Goal: Task Accomplishment & Management: Use online tool/utility

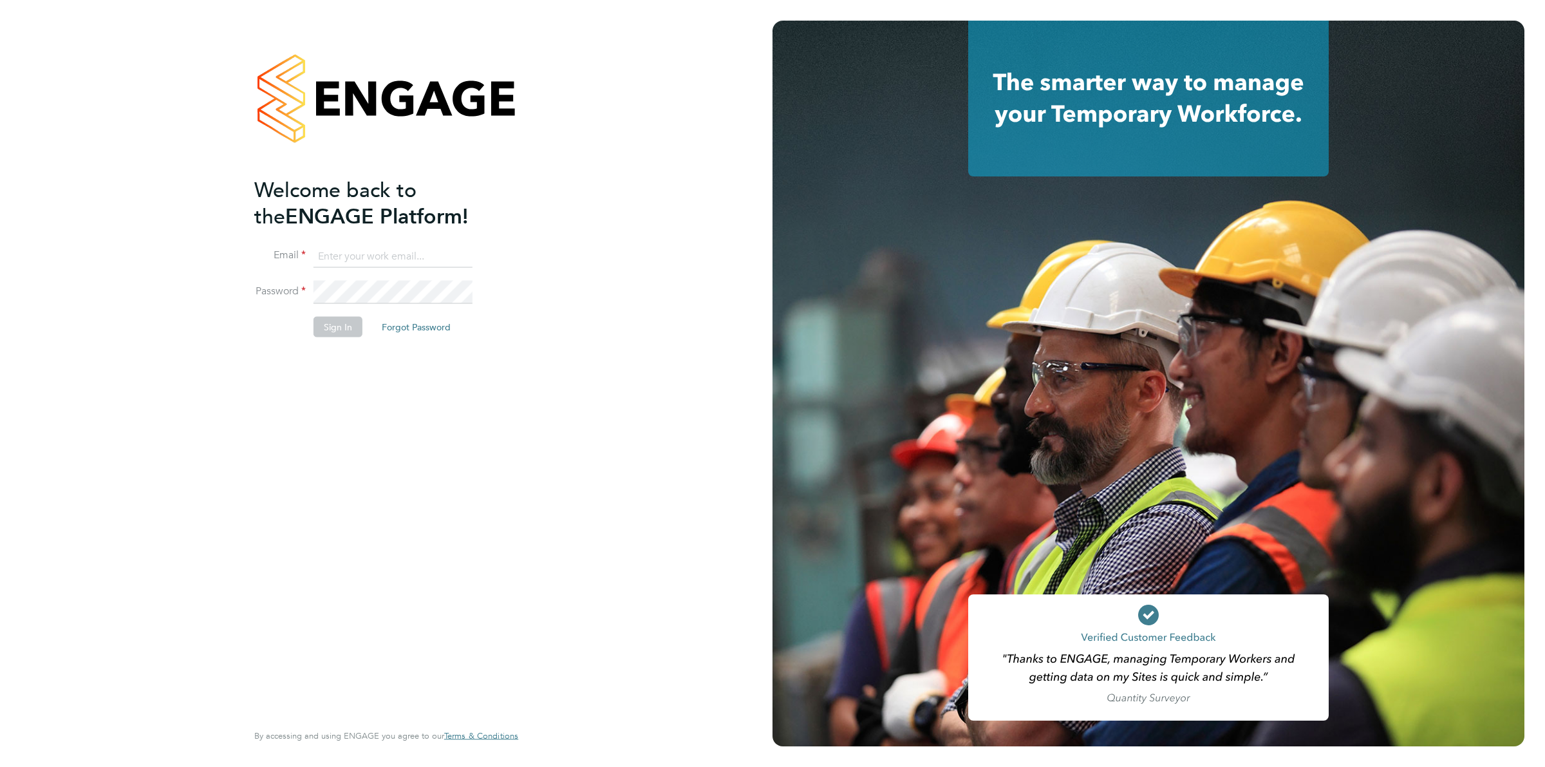
type input "ollie.dart@novaeducation.net"
click at [342, 325] on button "Sign In" at bounding box center [338, 327] width 49 height 21
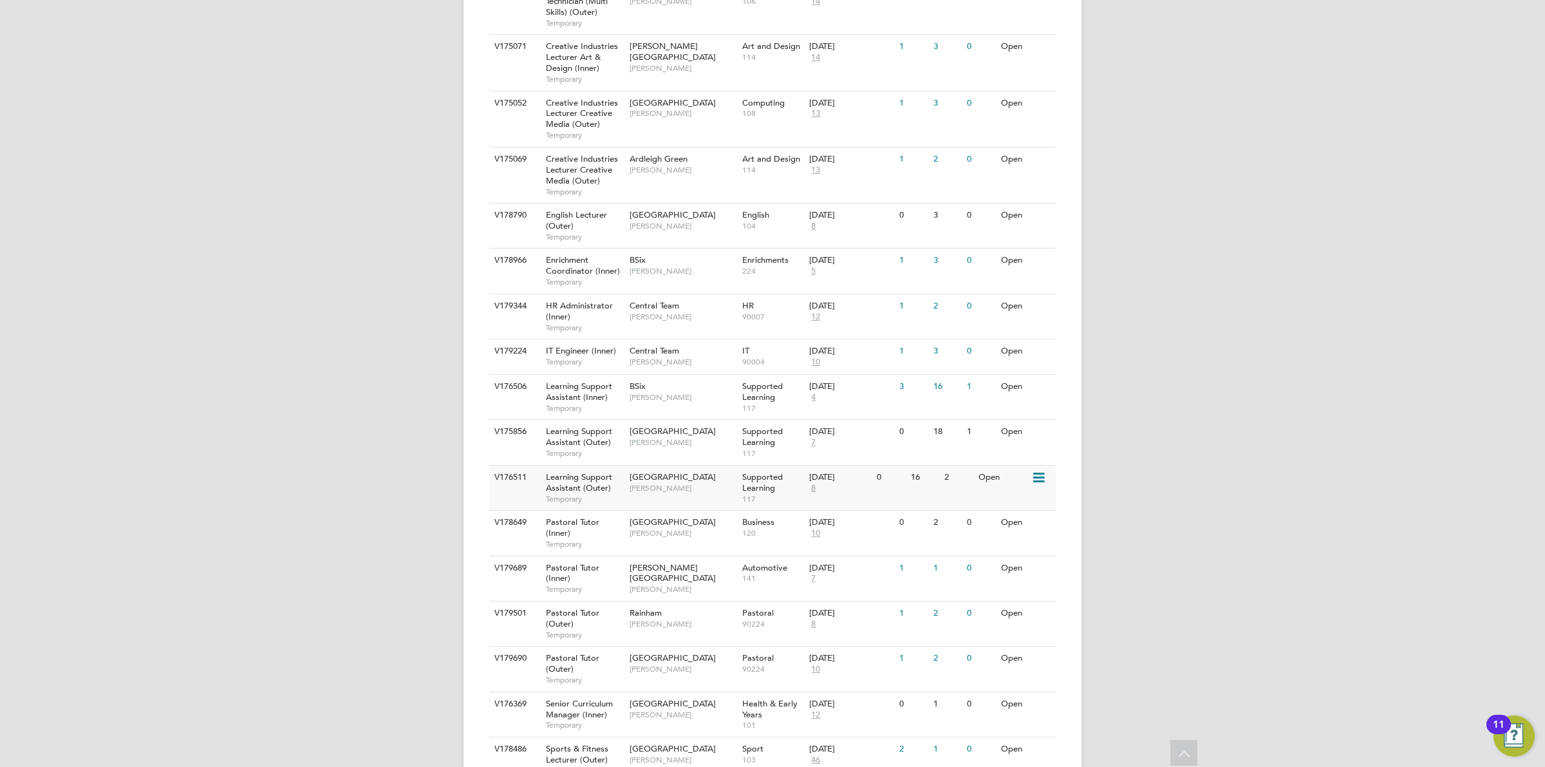
scroll to position [1010, 0]
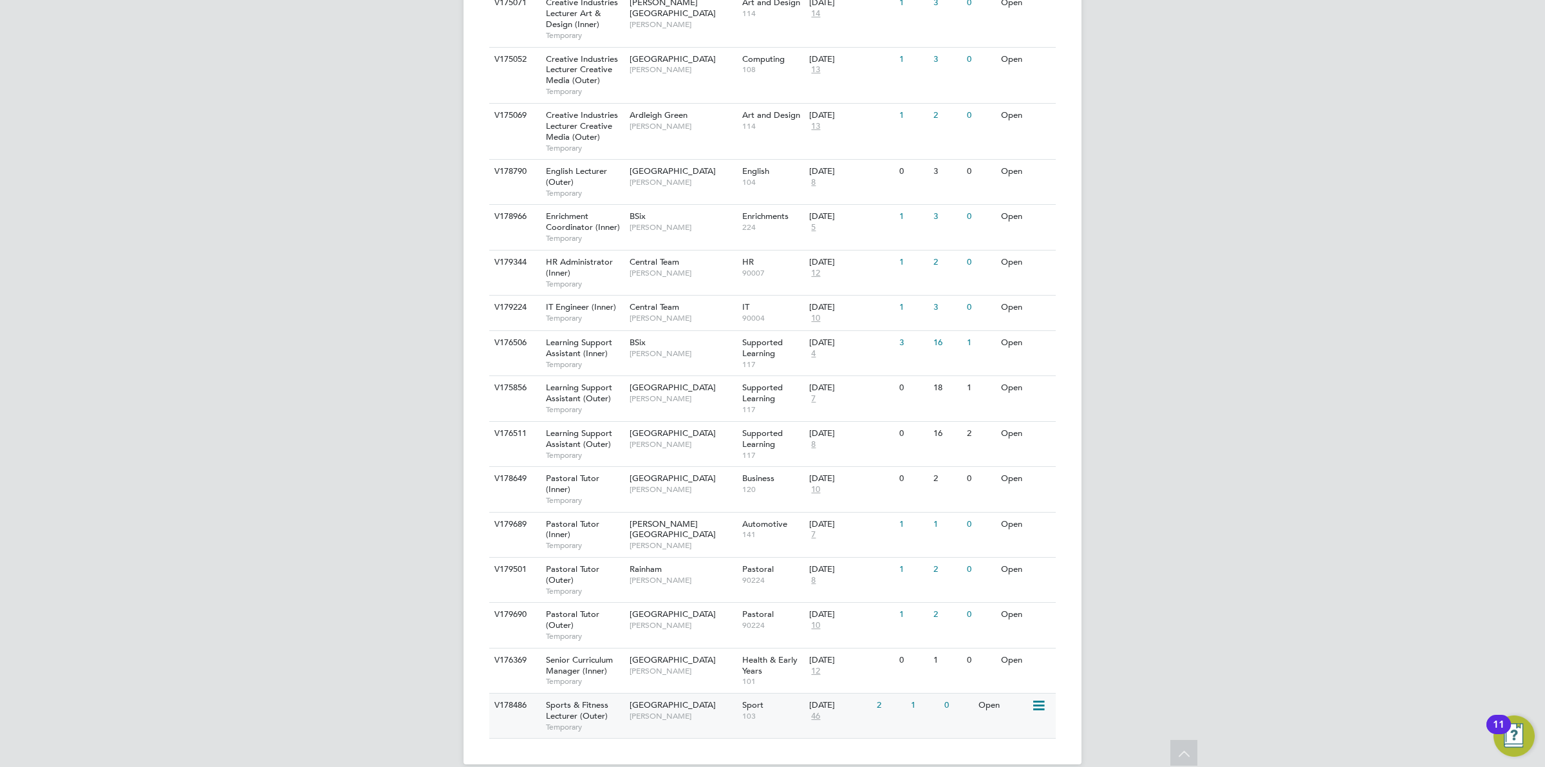
click at [854, 700] on div "[DATE]" at bounding box center [839, 705] width 61 height 11
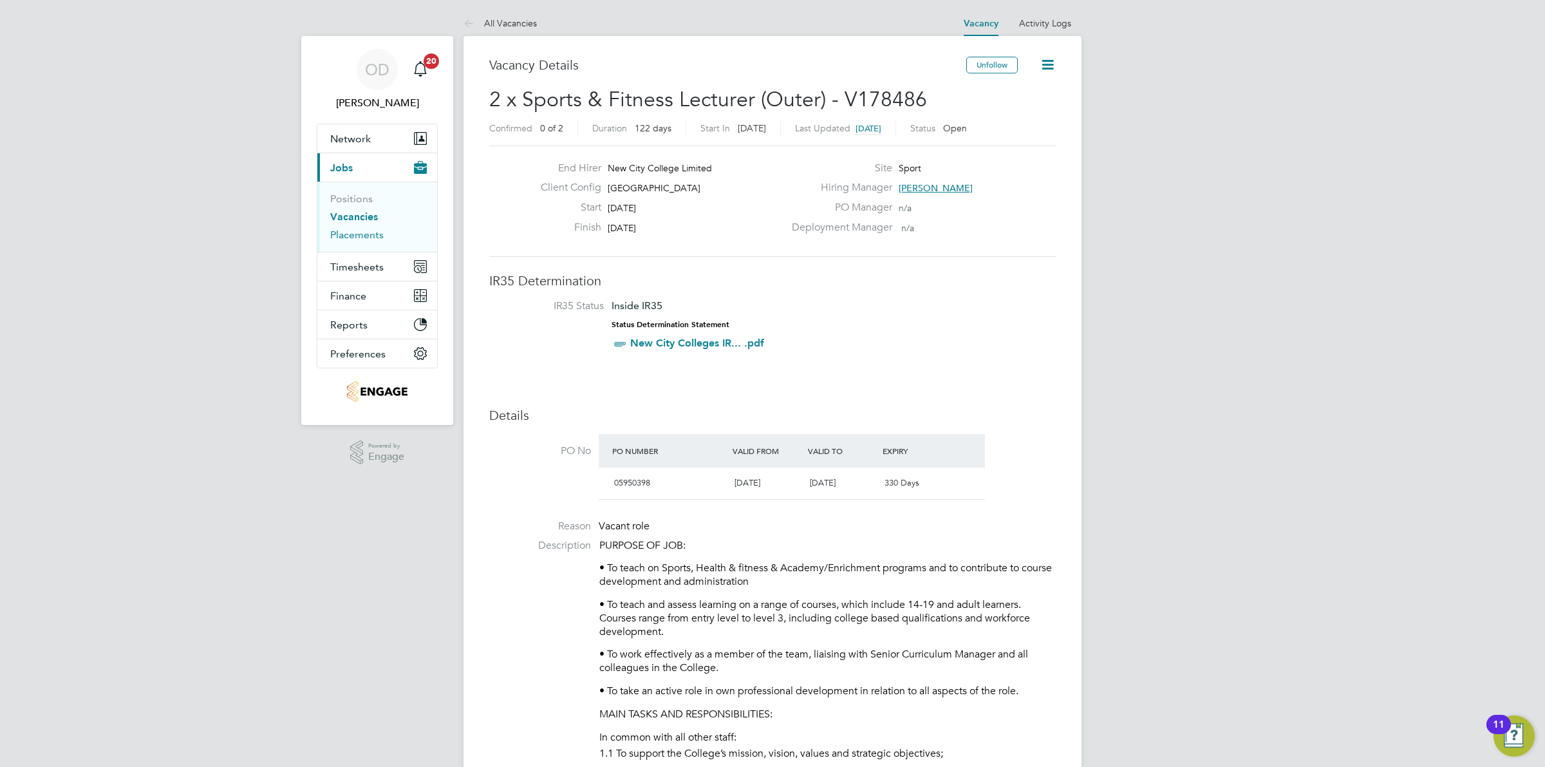
click at [342, 236] on link "Placements" at bounding box center [356, 235] width 53 height 12
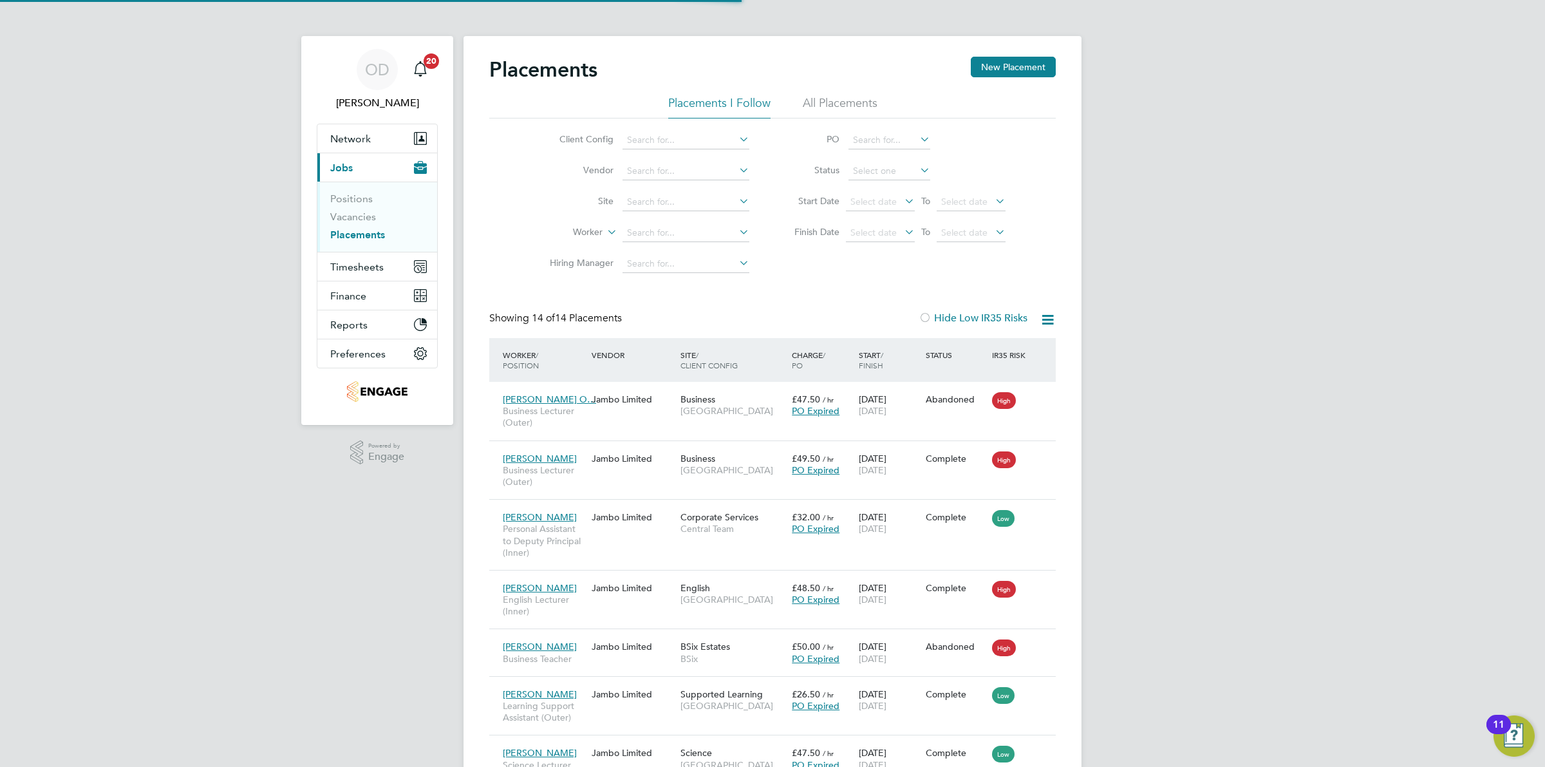
scroll to position [7, 6]
click at [361, 222] on link "Vacancies" at bounding box center [353, 217] width 46 height 12
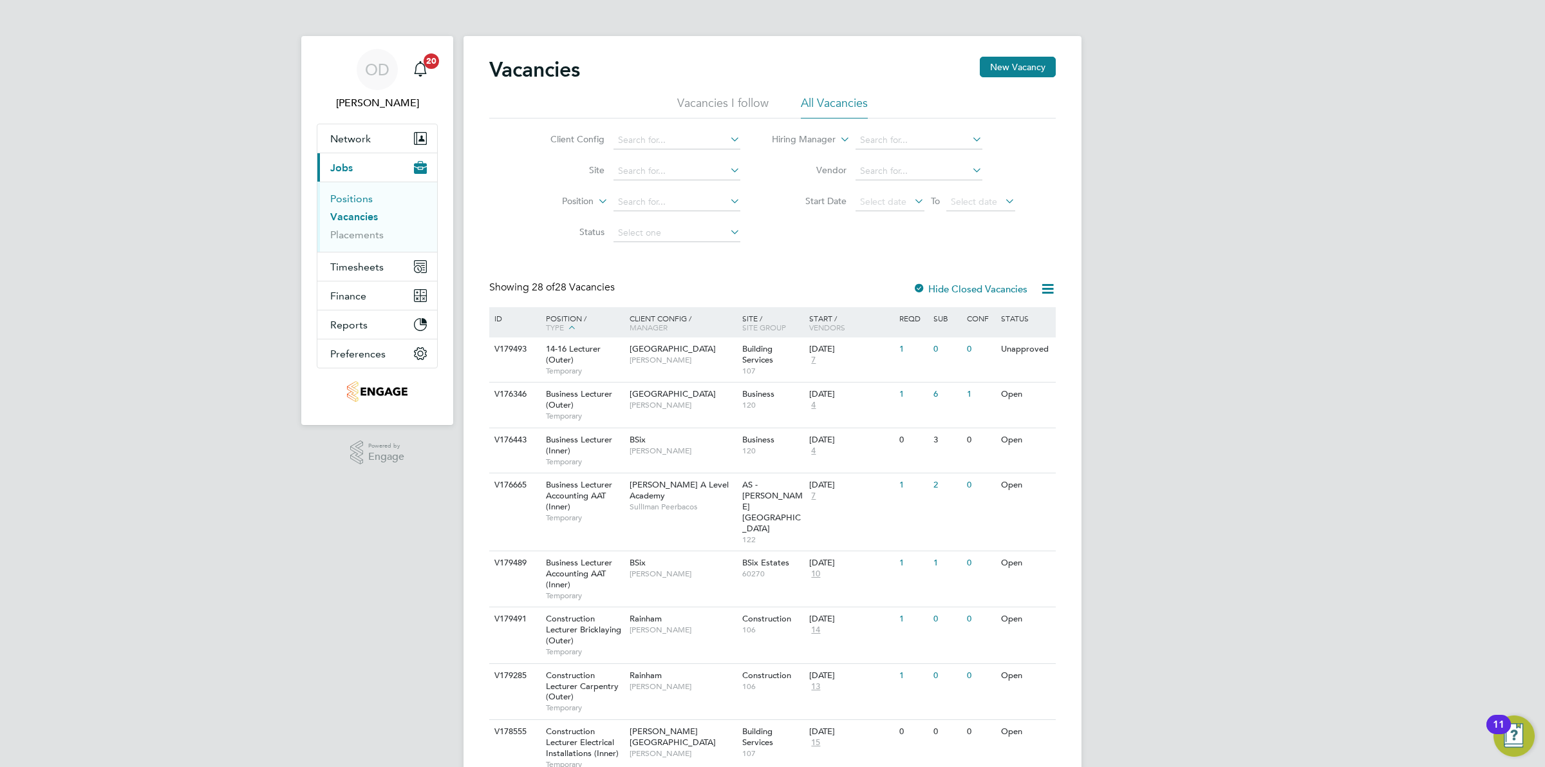
click at [346, 203] on link "Positions" at bounding box center [351, 199] width 42 height 12
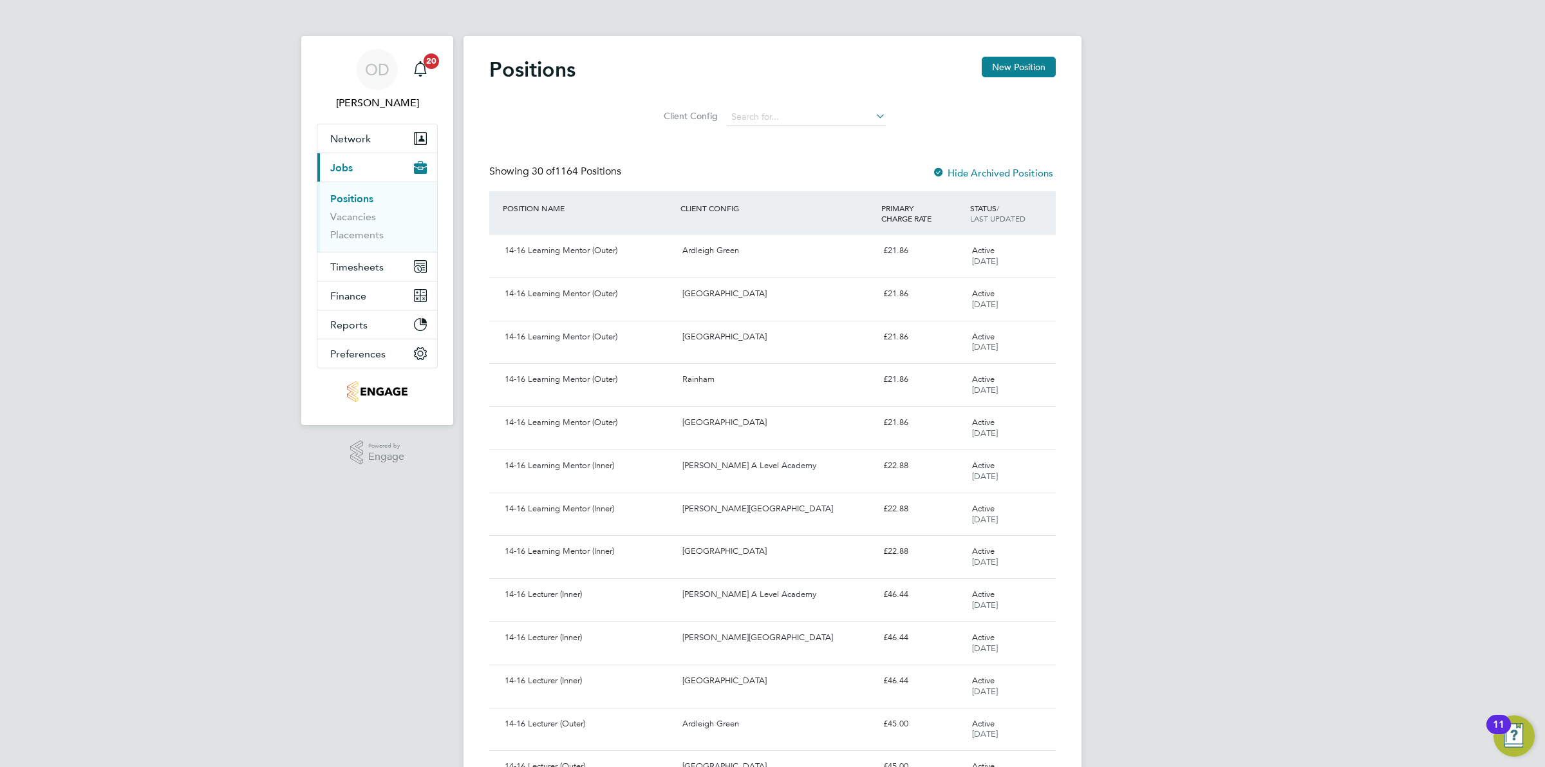
click at [352, 241] on li "Placements" at bounding box center [378, 235] width 97 height 13
click at [355, 235] on link "Placements" at bounding box center [356, 235] width 53 height 12
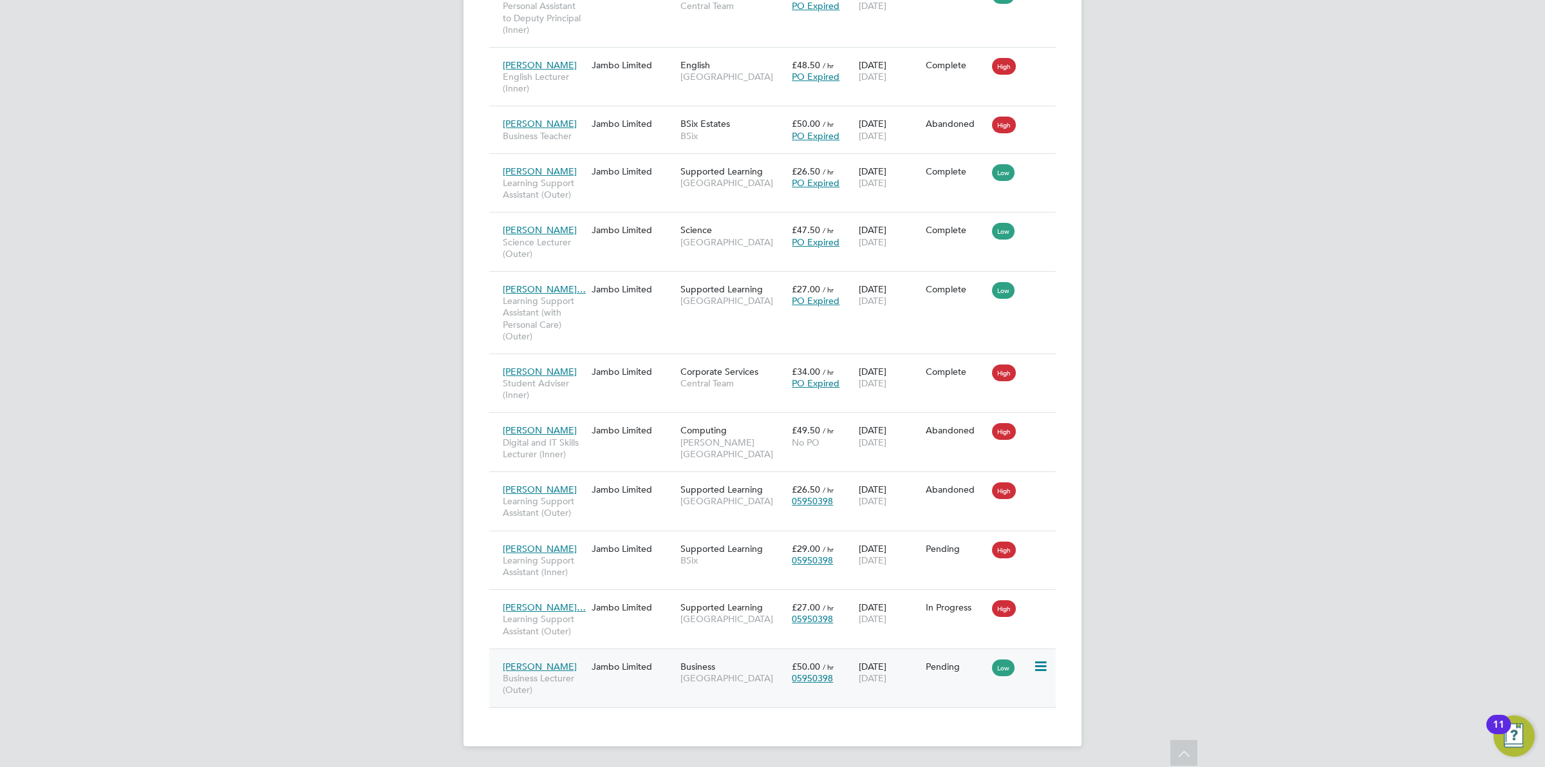
click at [1044, 659] on icon at bounding box center [1039, 666] width 13 height 15
click at [972, 744] on li "Start" at bounding box center [1000, 746] width 91 height 18
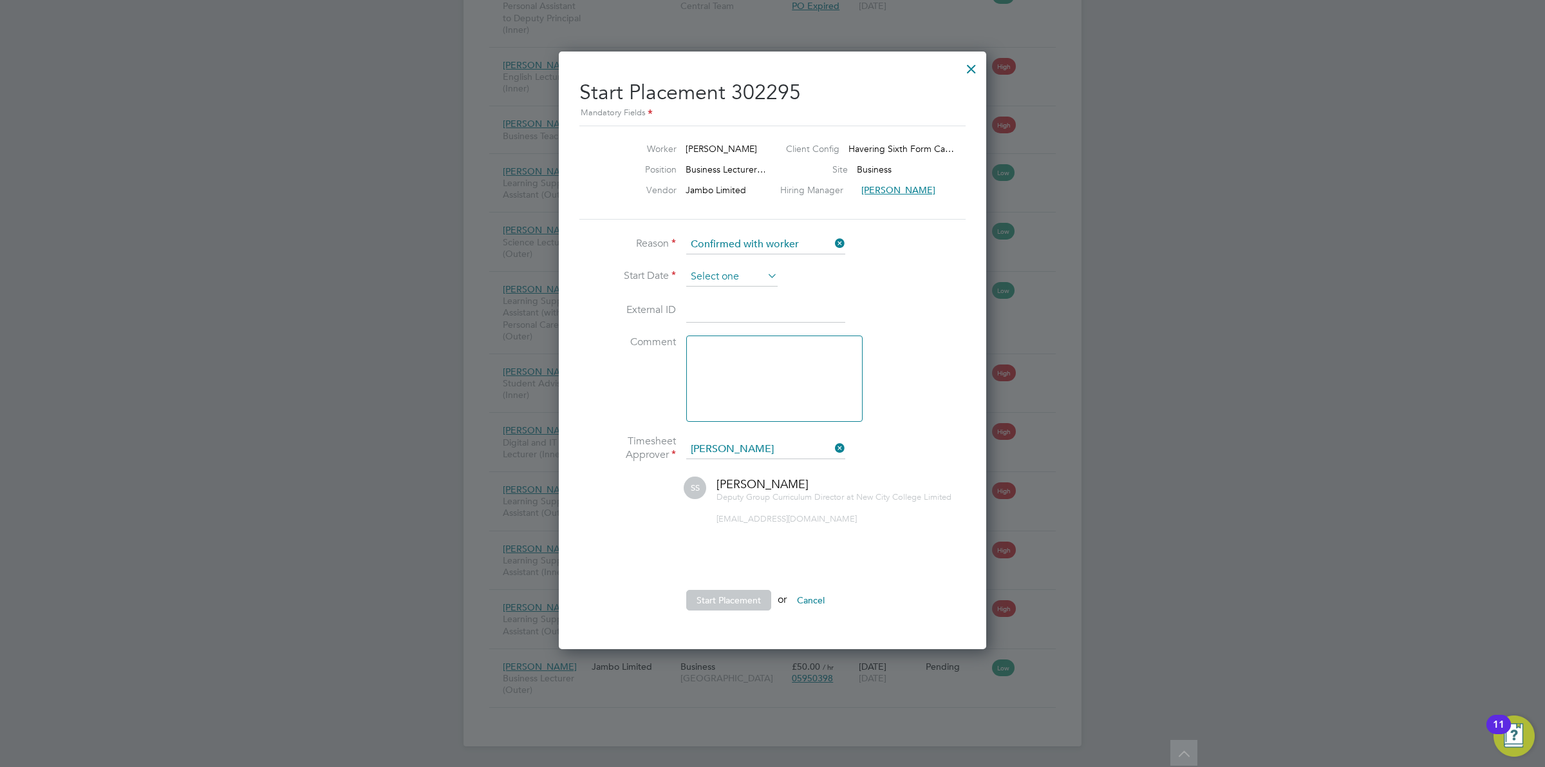
click at [755, 283] on div "Placements New Placement Placements I Follow All Placements Client Config Vendo…" at bounding box center [773, 129] width 618 height 1233
click at [754, 281] on input at bounding box center [731, 276] width 91 height 19
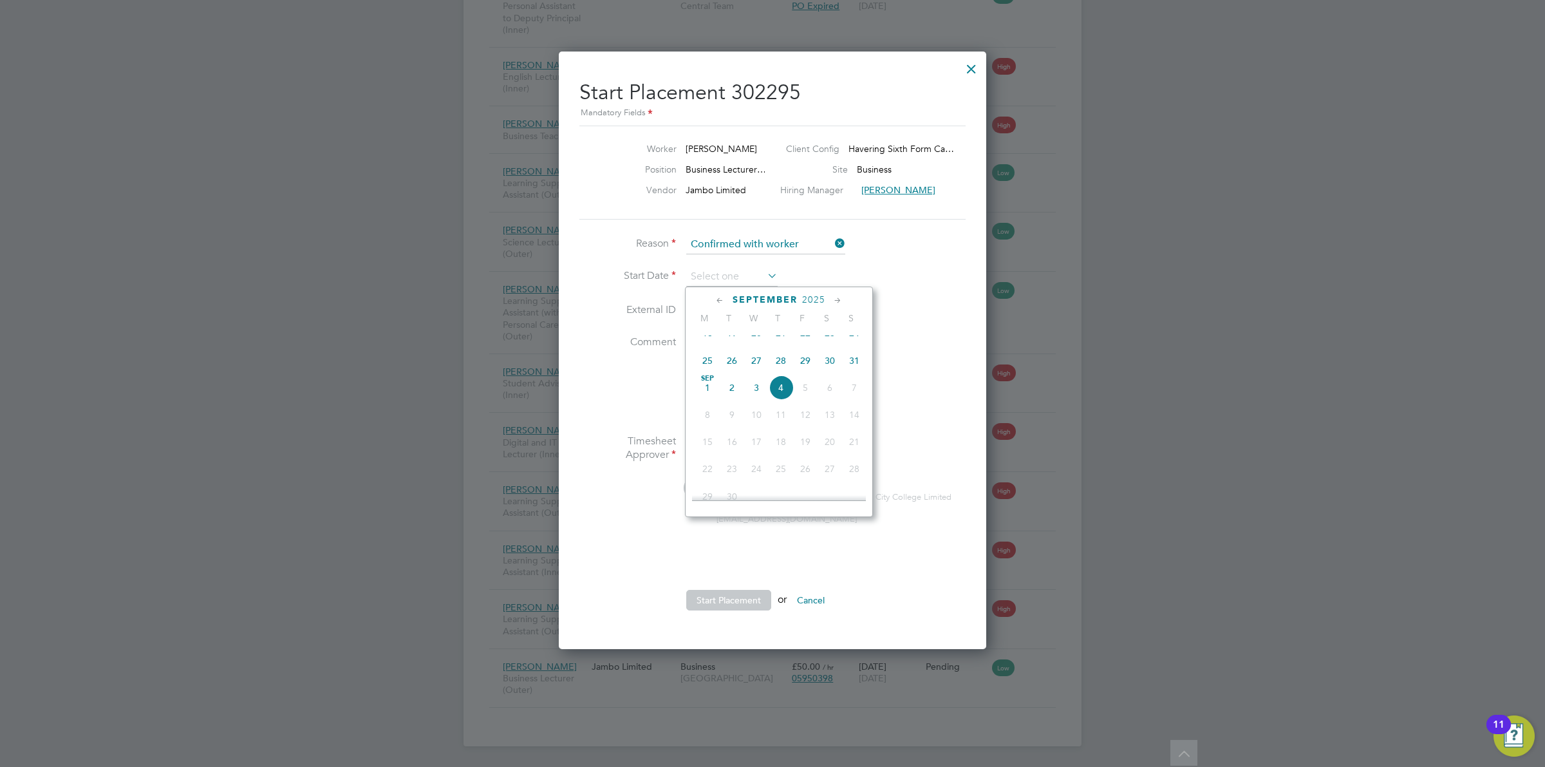
click at [778, 395] on span "4" at bounding box center [781, 387] width 24 height 24
type input "04 Sep 2025"
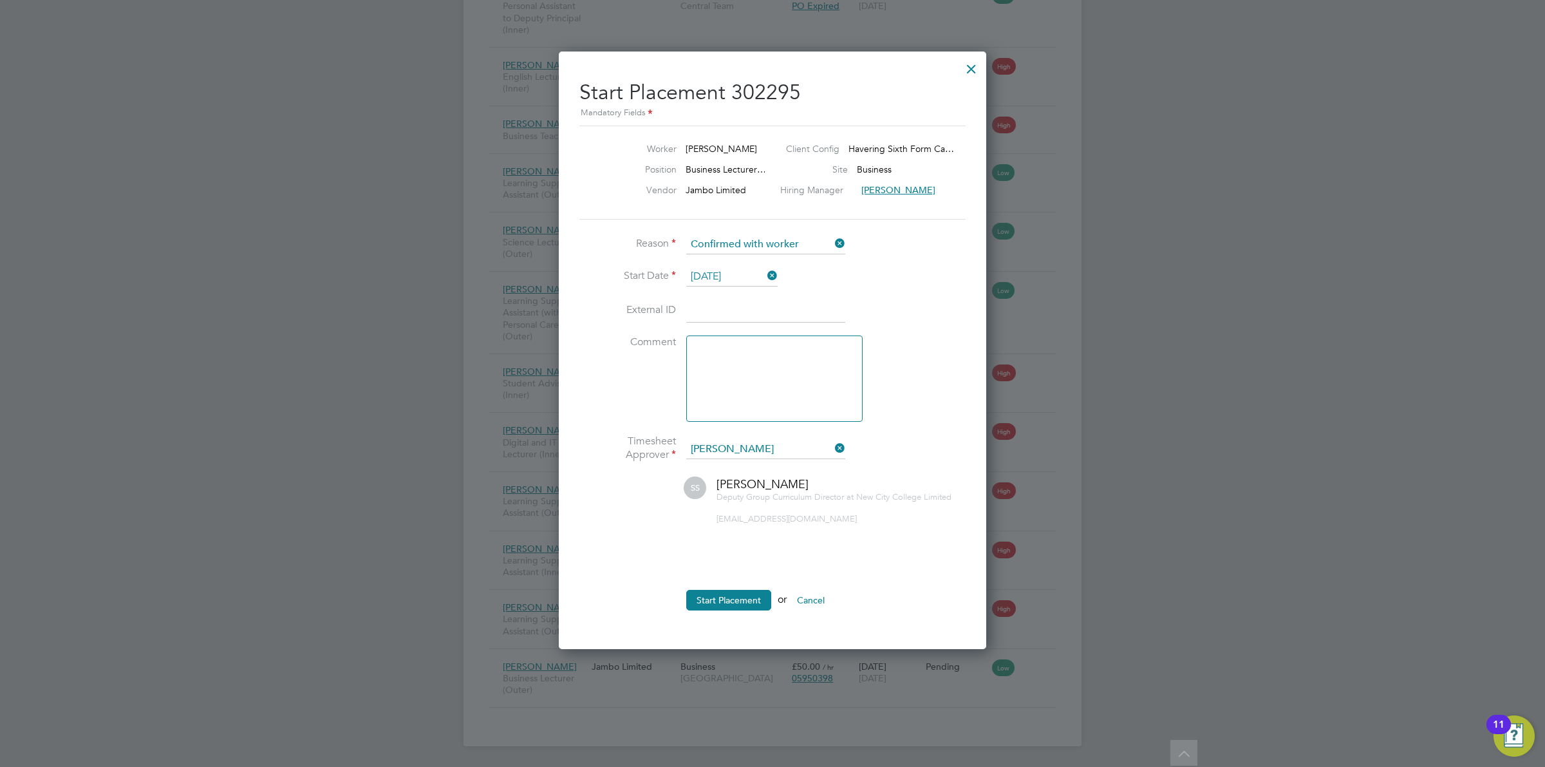
click at [718, 602] on button "Start Placement" at bounding box center [728, 600] width 85 height 21
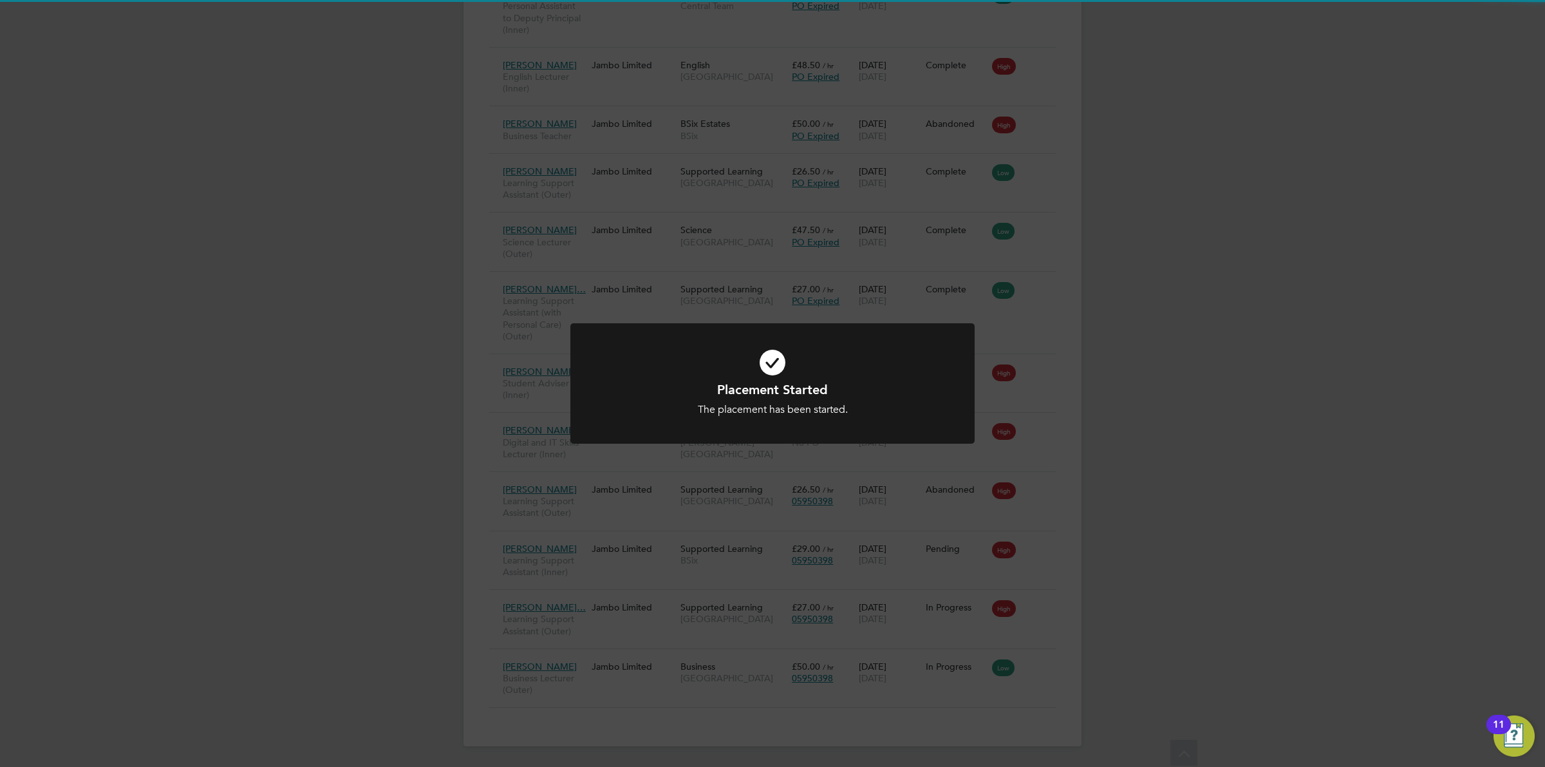
click at [1154, 357] on div "Placement Started The placement has been started. Cancel Okay" at bounding box center [772, 383] width 1545 height 767
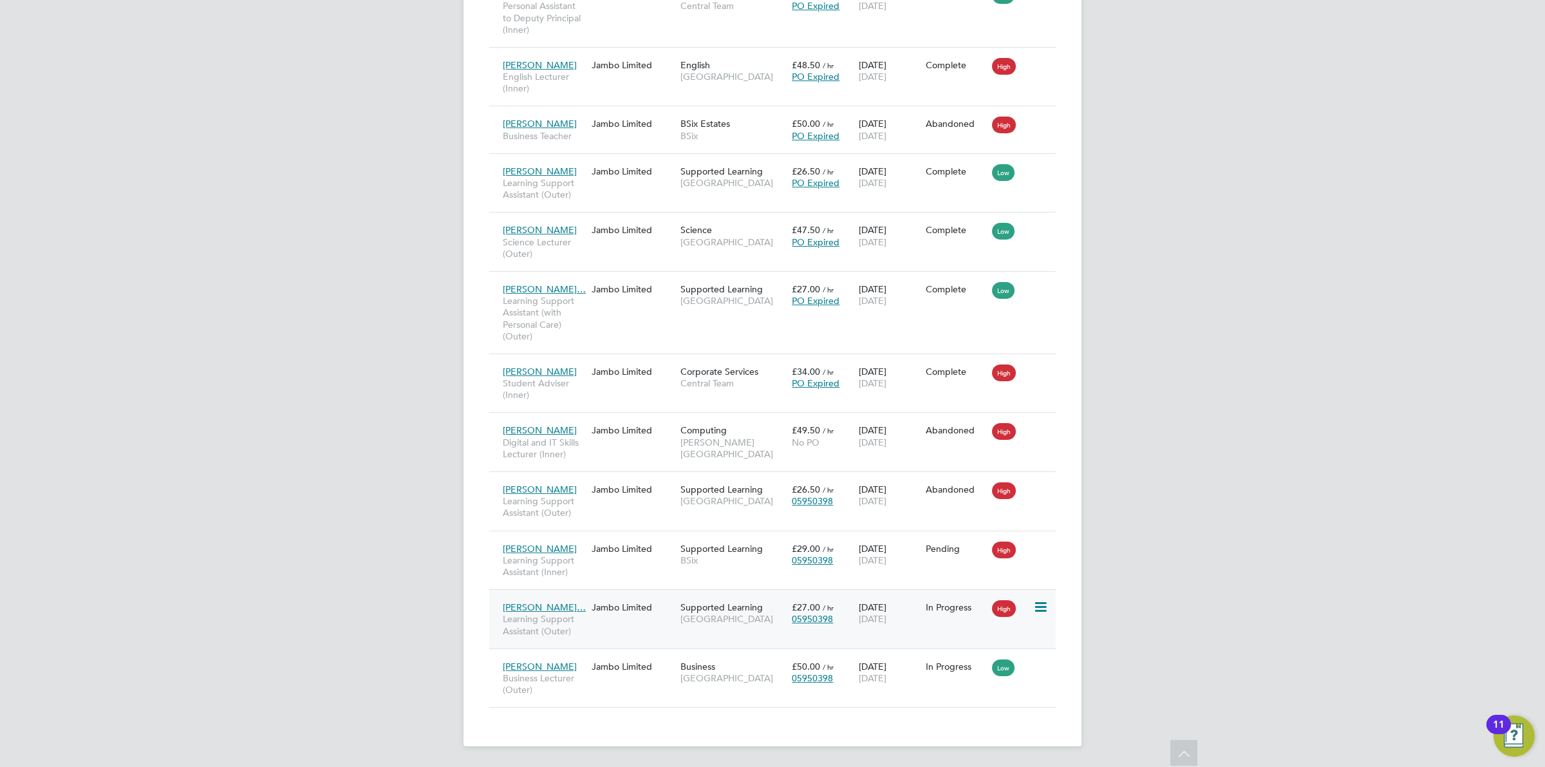
click at [1010, 609] on span "High" at bounding box center [1004, 608] width 24 height 17
